Goal: Transaction & Acquisition: Purchase product/service

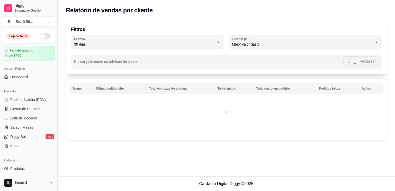
select select "30"
select select "HIGHEST_TOTAL_SPENT_WITH_ORDERS"
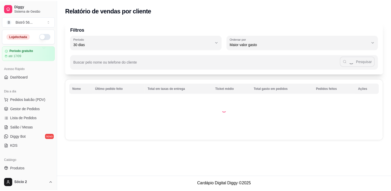
scroll to position [94, 0]
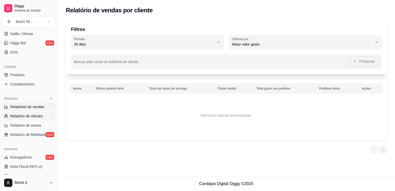
click at [24, 108] on span "Relatórios de vendas" at bounding box center [27, 106] width 34 height 5
select select "ALL"
select select "0"
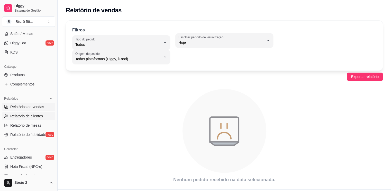
click at [18, 119] on link "Relatório de clientes" at bounding box center [28, 116] width 53 height 8
select select "30"
select select "HIGHEST_TOTAL_SPENT_WITH_ORDERS"
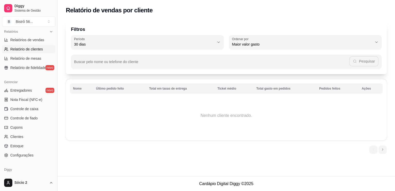
scroll to position [161, 0]
click at [24, 136] on link "Clientes" at bounding box center [28, 137] width 53 height 8
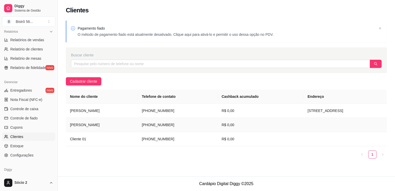
click at [100, 118] on td "[PERSON_NAME]" at bounding box center [102, 125] width 72 height 14
click at [218, 109] on td "R$ 0,00" at bounding box center [261, 111] width 86 height 14
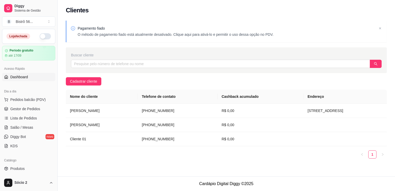
click at [16, 77] on span "Dashboard" at bounding box center [19, 76] width 18 height 5
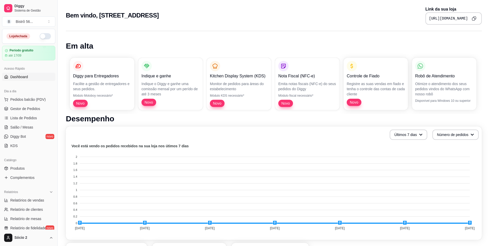
click at [155, 102] on span "Novo" at bounding box center [149, 102] width 13 height 5
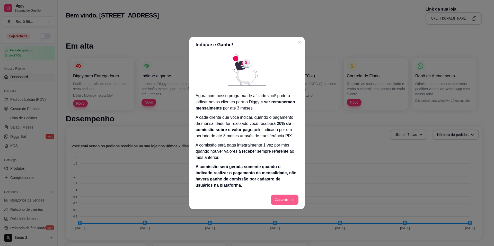
click at [284, 191] on button "Cadastre-se" at bounding box center [285, 200] width 28 height 10
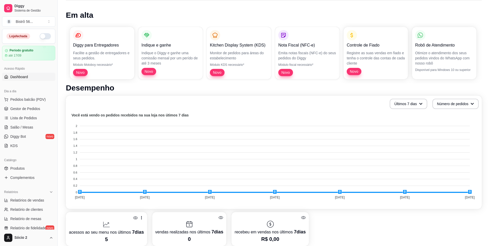
scroll to position [34, 0]
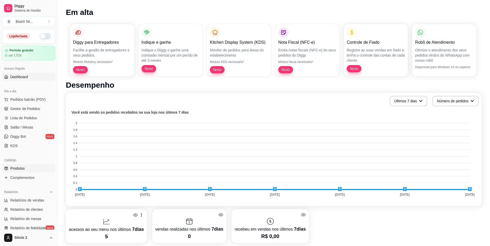
click at [22, 167] on span "Produtos" at bounding box center [17, 168] width 14 height 5
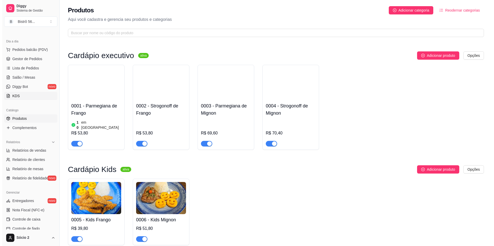
scroll to position [50, 0]
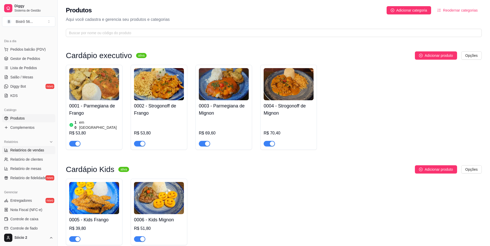
click at [28, 149] on span "Relatórios de vendas" at bounding box center [27, 150] width 34 height 5
select select "ALL"
select select "0"
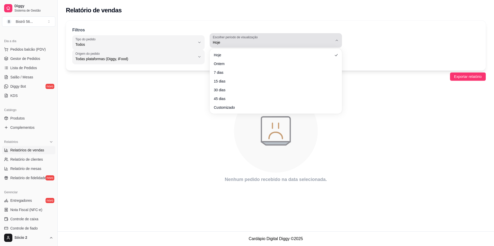
click at [234, 40] on div "Hoje" at bounding box center [273, 40] width 120 height 10
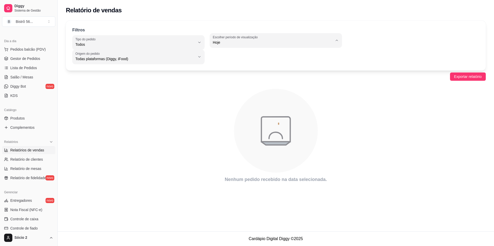
click at [227, 73] on ul "Hoje Ontem 7 dias 15 dias 30 dias 45 dias Customizado" at bounding box center [275, 80] width 123 height 58
type input "7"
select select "7"
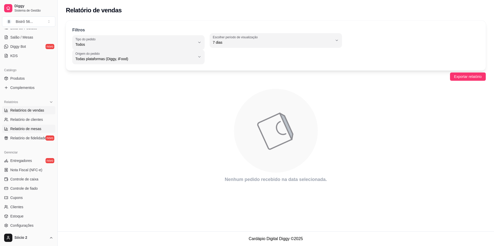
scroll to position [91, 0]
click at [229, 60] on body "Diggy Sistema de Gestão B Bistrô 56 ... Loja fechada Período gratuito até 17/09…" at bounding box center [247, 123] width 494 height 246
type input "1"
select select "1"
click at [229, 60] on div "1 Escolher período de visualização Hoje Ontem 7 dias 15 dias 30 dias 45 dias Cu…" at bounding box center [276, 48] width 132 height 31
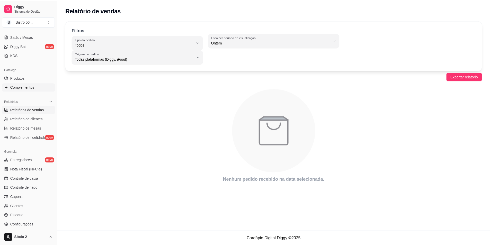
scroll to position [0, 0]
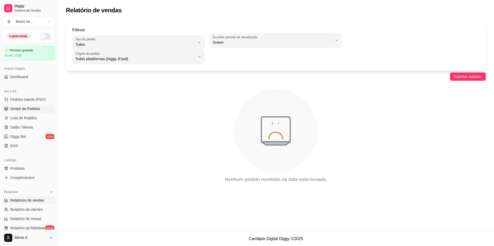
click at [27, 105] on link "Gestor de Pedidos" at bounding box center [28, 109] width 53 height 8
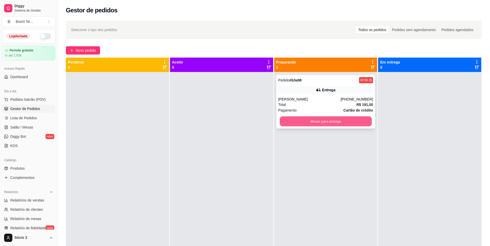
click at [322, 121] on button "Mover para entrega" at bounding box center [326, 122] width 92 height 10
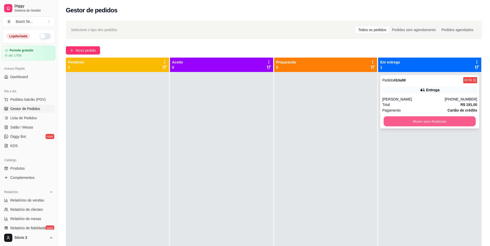
click at [395, 119] on button "Mover para finalizado" at bounding box center [430, 122] width 92 height 10
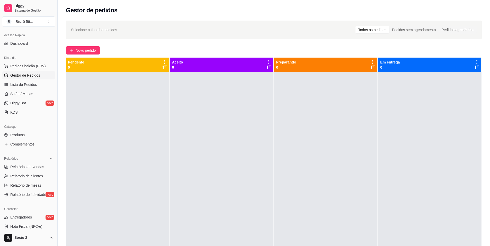
scroll to position [35, 0]
click at [23, 163] on link "Relatórios de vendas" at bounding box center [28, 166] width 53 height 8
select select "ALL"
select select "0"
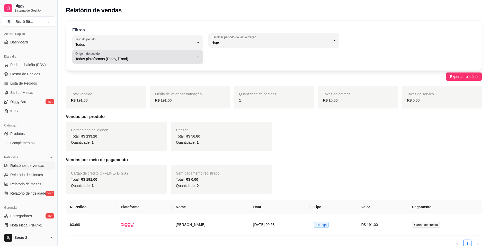
drag, startPoint x: 133, startPoint y: 65, endPoint x: 130, endPoint y: 60, distance: 5.1
click at [130, 60] on div "Filtros ALL Tipo do pedido Todos Entrega Retirada Mesa Consumo local Tipo do pe…" at bounding box center [274, 46] width 416 height 50
click at [130, 60] on span "Todas plataformas (Diggy, iFood)" at bounding box center [134, 58] width 119 height 5
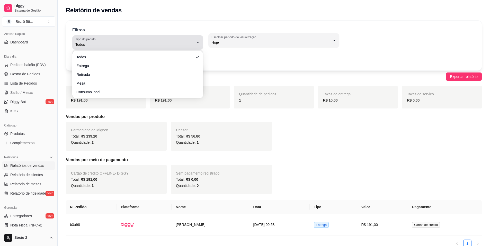
click at [92, 45] on span "Todos" at bounding box center [134, 44] width 119 height 5
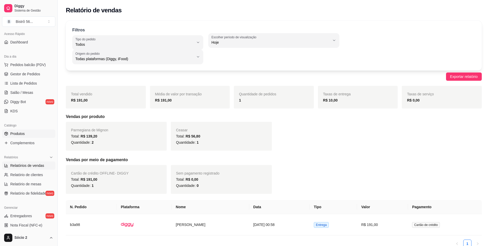
click at [27, 135] on link "Produtos" at bounding box center [28, 134] width 53 height 8
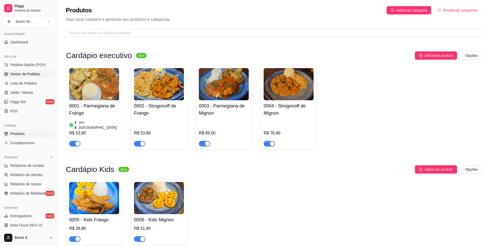
click at [24, 77] on link "Gestor de Pedidos" at bounding box center [28, 74] width 53 height 8
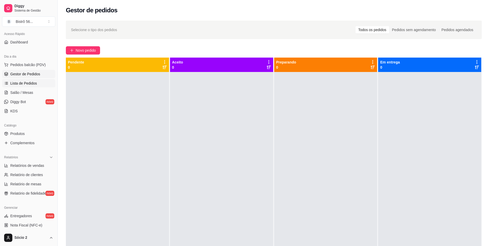
click at [30, 83] on span "Lista de Pedidos" at bounding box center [23, 83] width 27 height 5
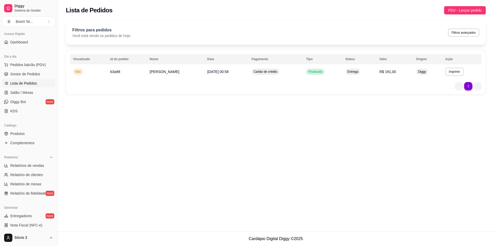
scroll to position [58, 0]
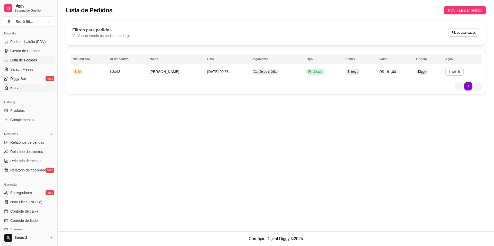
click at [17, 90] on link "KDS" at bounding box center [28, 88] width 53 height 8
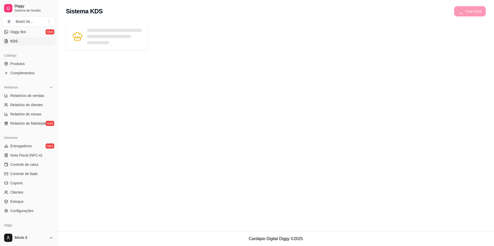
scroll to position [105, 0]
click at [23, 169] on ul "Entregadores novo Nota Fiscal (NFC-e) Controle de caixa Controle de fiado Cupon…" at bounding box center [28, 178] width 53 height 73
click at [24, 166] on span "Controle de caixa" at bounding box center [24, 164] width 28 height 5
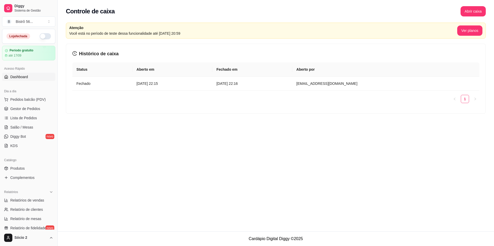
click at [20, 80] on link "Dashboard" at bounding box center [28, 77] width 53 height 8
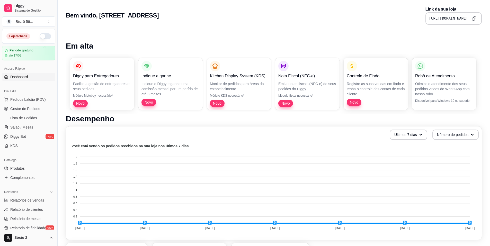
click at [395, 20] on icon "Copy to clipboard" at bounding box center [474, 19] width 3 height 3
click at [27, 99] on span "Pedidos balcão (PDV)" at bounding box center [28, 99] width 36 height 5
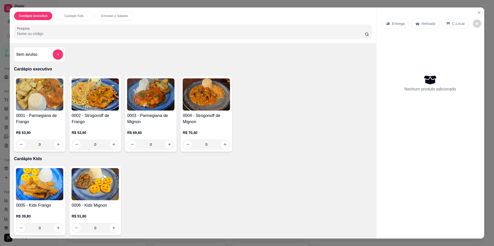
click at [228, 148] on div "0004 - Strogonoff de Mignon R$ 70,40 0" at bounding box center [206, 113] width 51 height 75
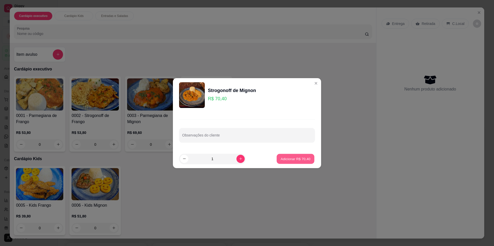
click at [286, 160] on p "Adicionar R$ 70,40" at bounding box center [296, 158] width 30 height 5
type input "1"
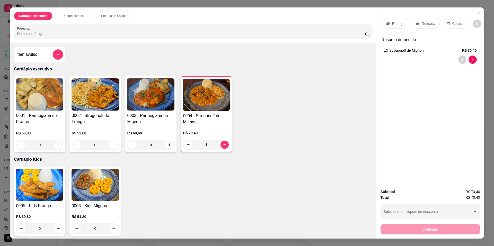
click at [395, 23] on p "Retirada" at bounding box center [429, 23] width 14 height 5
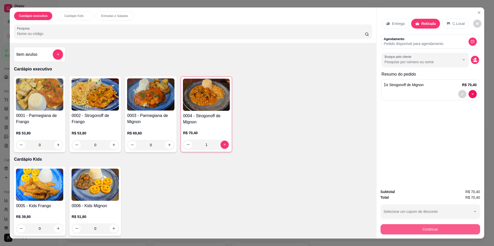
click at [395, 191] on div "Continuar" at bounding box center [431, 229] width 100 height 12
click at [395, 191] on button "Continuar" at bounding box center [430, 230] width 97 height 10
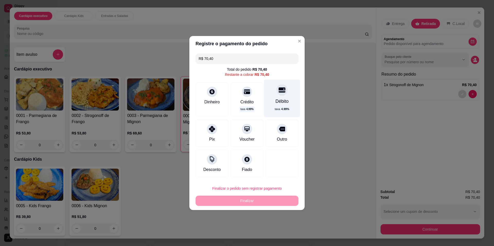
click at [282, 104] on div "Débito" at bounding box center [282, 101] width 13 height 7
type input "R$ 0,00"
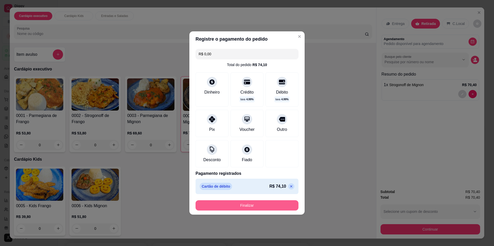
click at [266, 191] on button "Finalizar" at bounding box center [247, 206] width 103 height 10
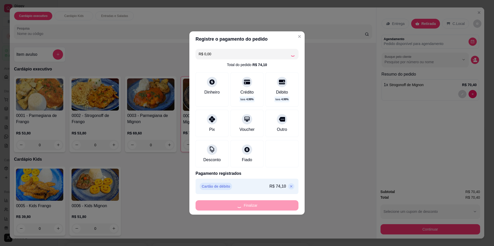
type input "0"
type input "-R$ 70,40"
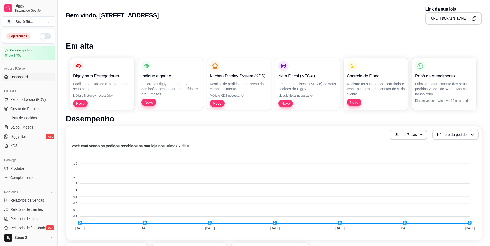
click at [171, 31] on div "Em alta Diggy para Entregadores Facilite a gestão de entregadores e seus pedido…" at bounding box center [274, 234] width 433 height 412
